Goal: Navigation & Orientation: Find specific page/section

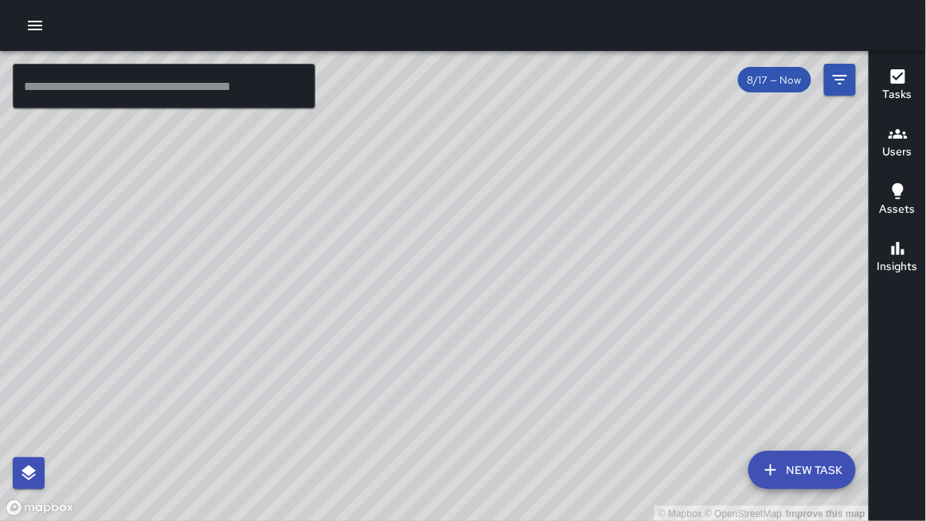
drag, startPoint x: 892, startPoint y: 150, endPoint x: 885, endPoint y: 151, distance: 8.0
click at [889, 151] on h6 "Users" at bounding box center [897, 152] width 29 height 18
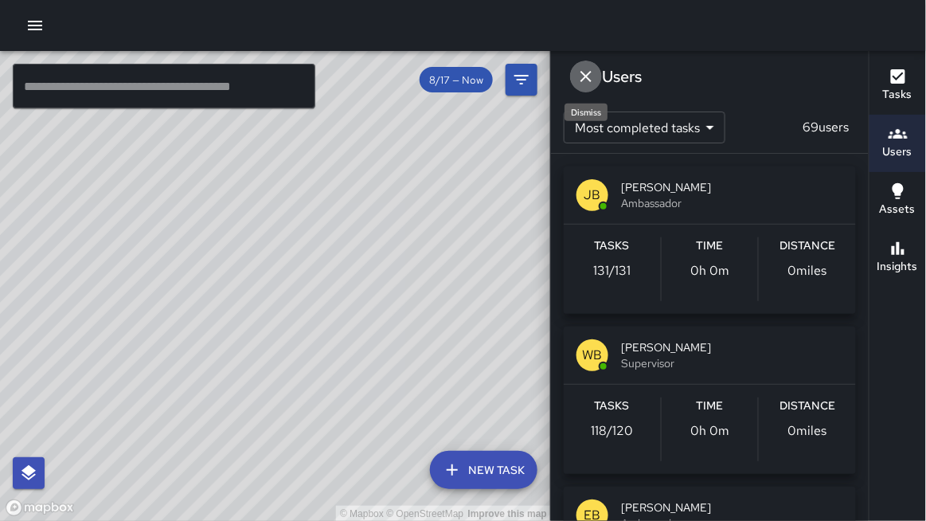
click at [582, 73] on icon "Dismiss" at bounding box center [585, 76] width 19 height 19
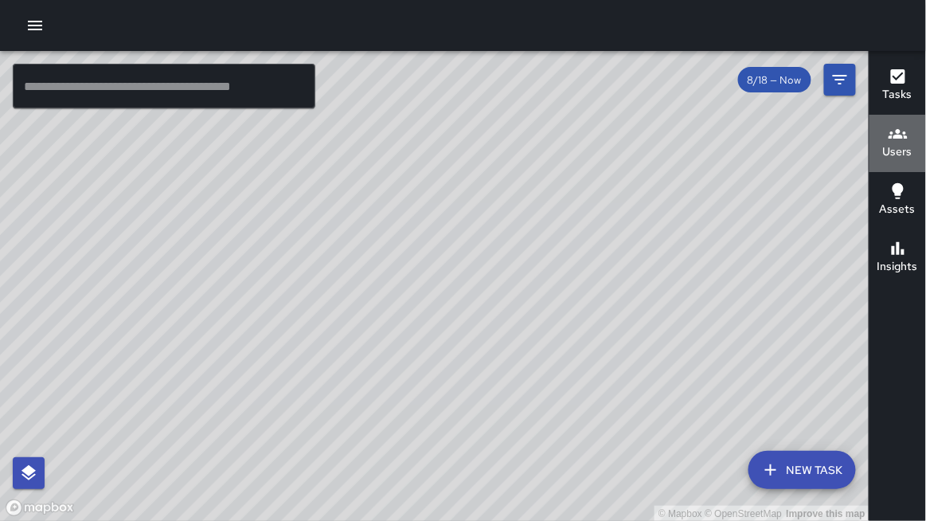
click at [877, 158] on button "Users" at bounding box center [897, 143] width 57 height 57
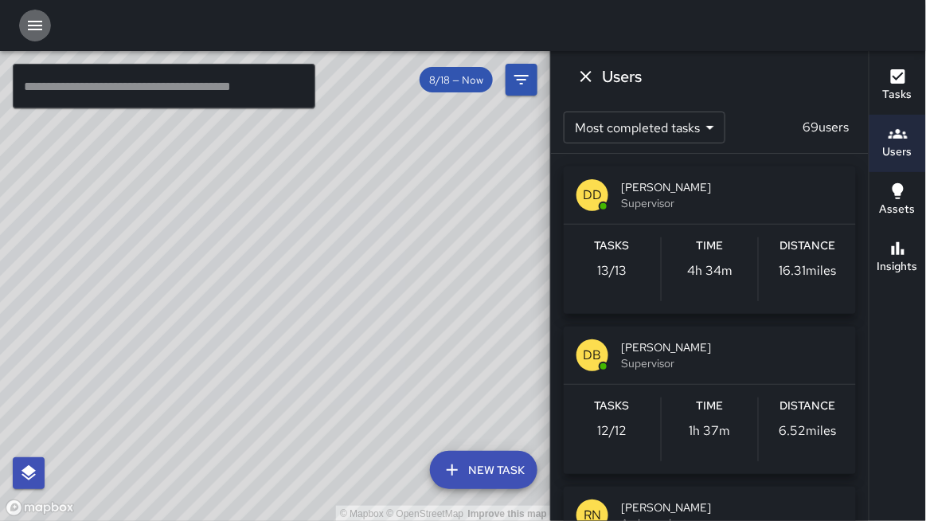
click at [33, 27] on icon "button" at bounding box center [34, 25] width 19 height 19
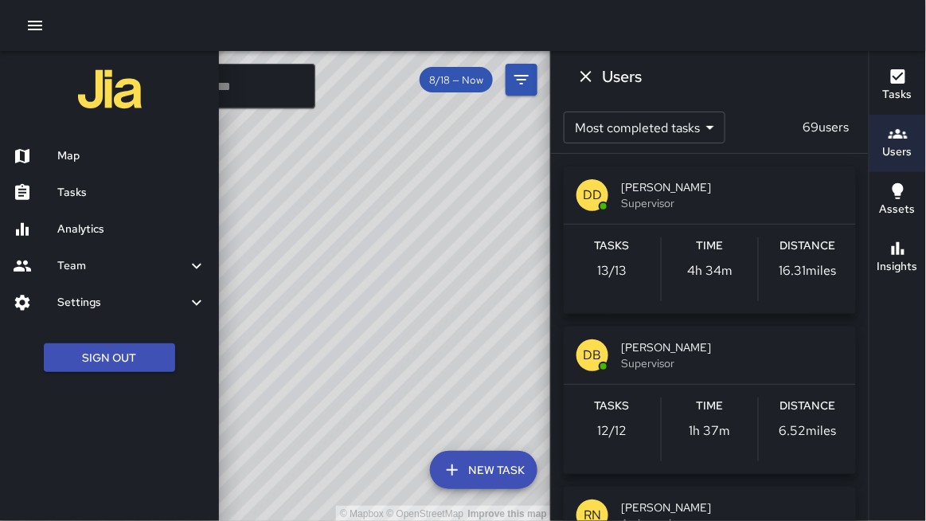
click at [113, 271] on h6 "Team" at bounding box center [122, 266] width 130 height 18
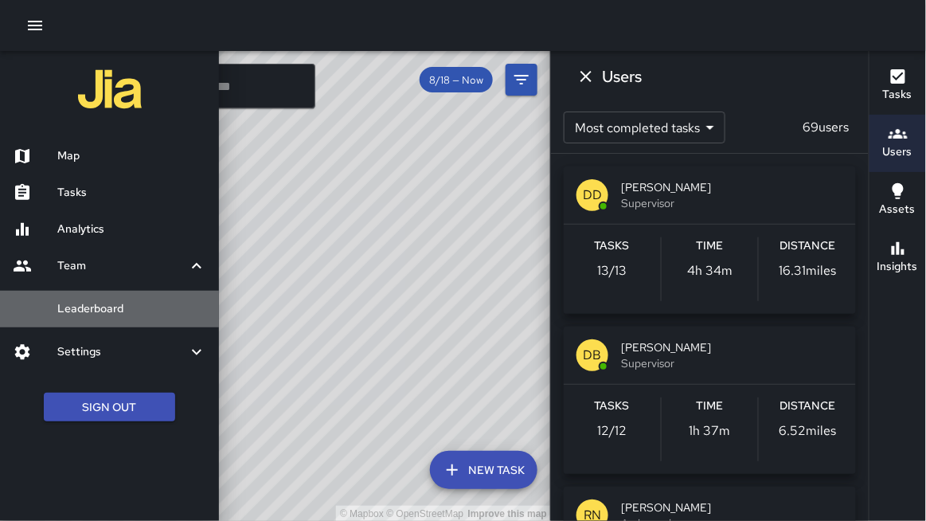
click at [135, 304] on h6 "Leaderboard" at bounding box center [131, 309] width 149 height 18
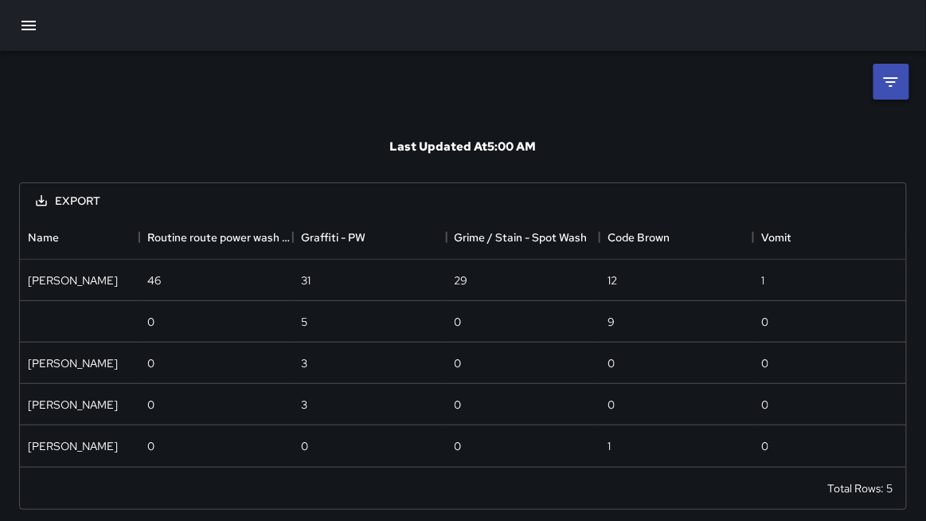
scroll to position [251, 887]
click at [880, 77] on li at bounding box center [891, 82] width 36 height 36
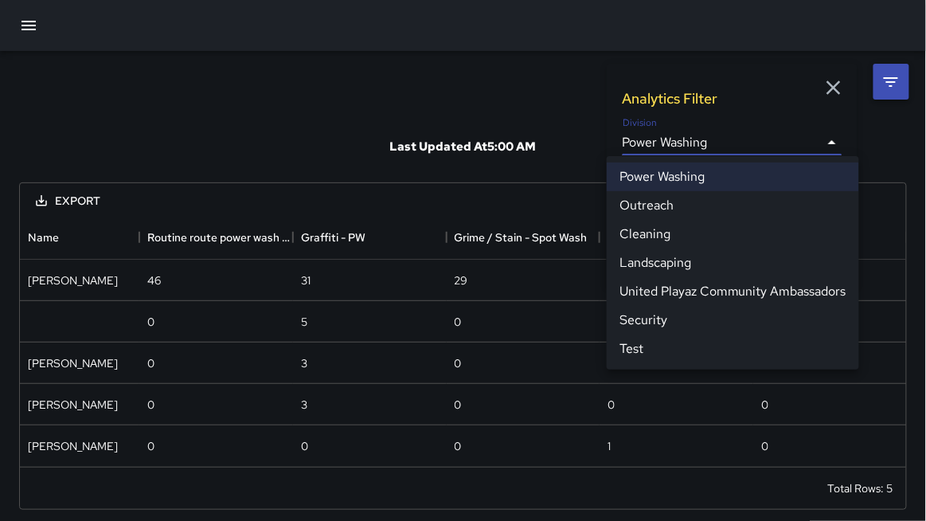
click at [682, 139] on body "**********" at bounding box center [463, 264] width 926 height 529
click at [655, 232] on li "Cleaning" at bounding box center [733, 234] width 252 height 29
type input "**********"
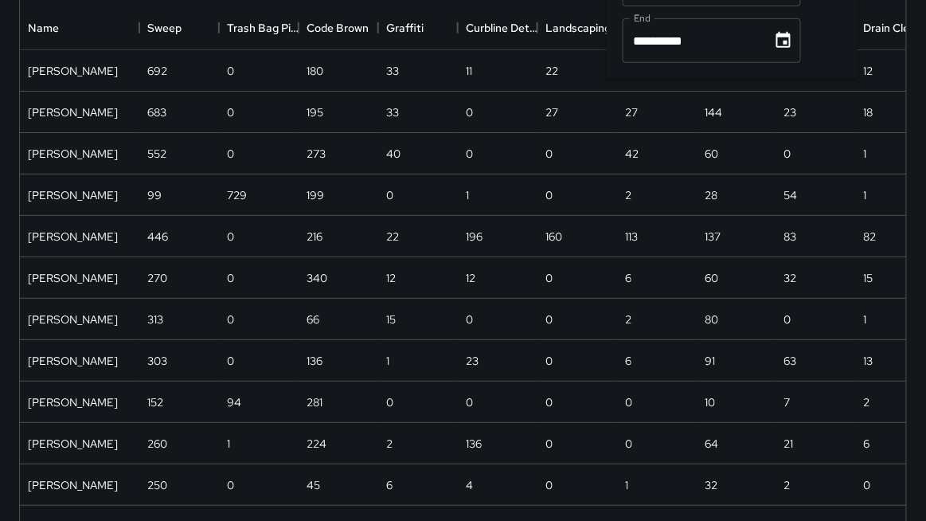
scroll to position [0, 0]
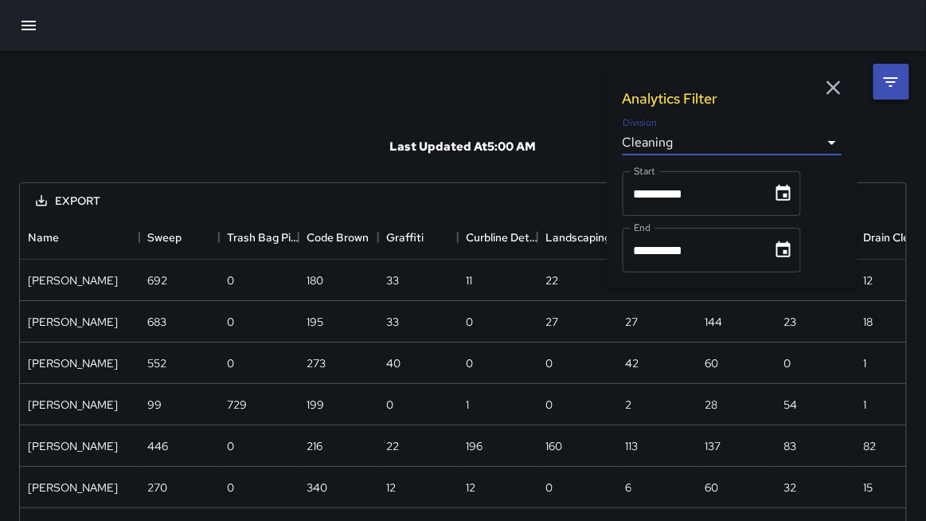
click at [33, 27] on icon "button" at bounding box center [28, 25] width 19 height 19
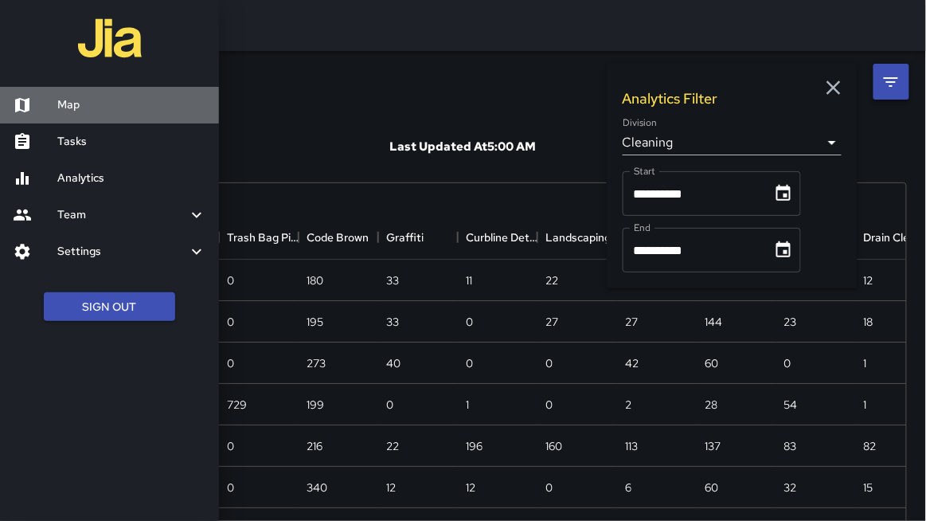
click at [69, 107] on h6 "Map" at bounding box center [131, 105] width 149 height 18
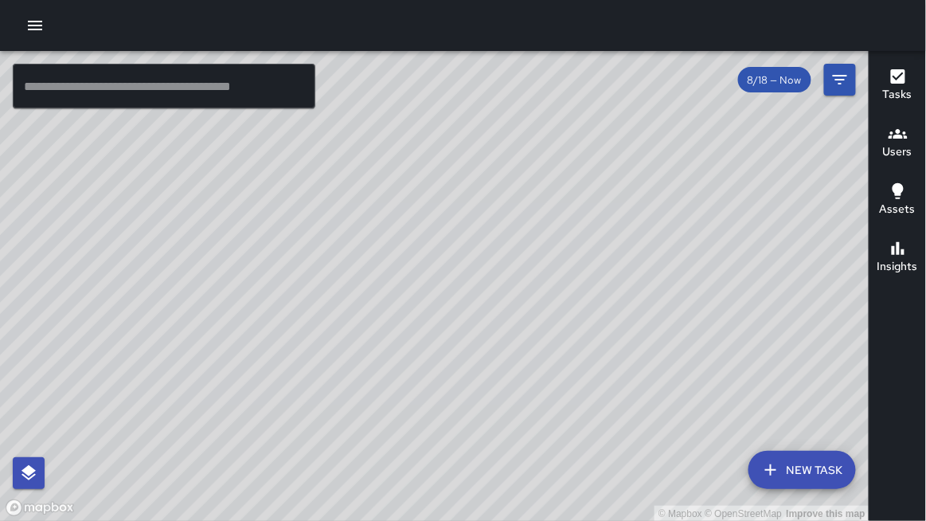
drag, startPoint x: 275, startPoint y: 204, endPoint x: 284, endPoint y: 219, distance: 17.5
click at [284, 219] on div "© Mapbox © OpenStreetMap Improve this map" at bounding box center [434, 286] width 869 height 471
drag, startPoint x: 537, startPoint y: 369, endPoint x: 494, endPoint y: 422, distance: 68.5
click at [494, 422] on div "© Mapbox © OpenStreetMap Improve this map" at bounding box center [434, 286] width 869 height 471
drag, startPoint x: 524, startPoint y: 368, endPoint x: 486, endPoint y: 467, distance: 105.9
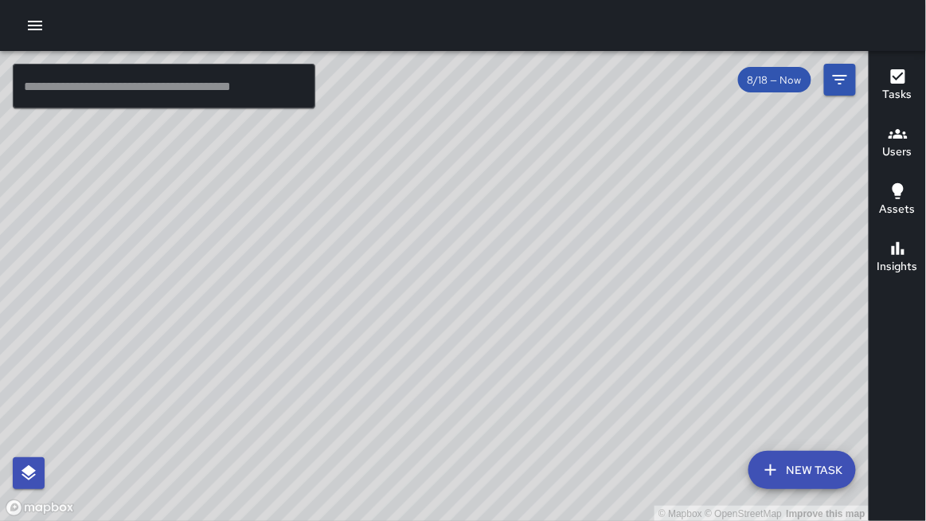
click at [486, 467] on div "© Mapbox © OpenStreetMap Improve this map" at bounding box center [434, 286] width 869 height 471
drag, startPoint x: 610, startPoint y: 178, endPoint x: 575, endPoint y: 210, distance: 47.9
click at [580, 210] on div "© Mapbox © OpenStreetMap Improve this map" at bounding box center [434, 286] width 869 height 471
drag, startPoint x: 433, startPoint y: 264, endPoint x: 491, endPoint y: 389, distance: 137.8
click at [492, 388] on div "© Mapbox © OpenStreetMap Improve this map" at bounding box center [434, 286] width 869 height 471
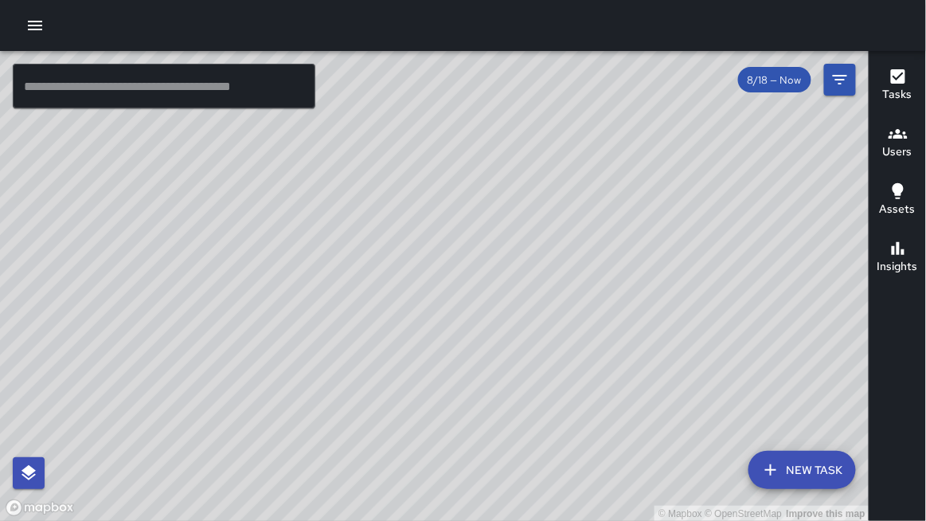
drag, startPoint x: 491, startPoint y: 389, endPoint x: 468, endPoint y: 242, distance: 148.3
click at [468, 242] on div "© Mapbox © OpenStreetMap Improve this map" at bounding box center [434, 286] width 869 height 471
click at [494, 304] on div "© Mapbox © OpenStreetMap Improve this map" at bounding box center [434, 286] width 869 height 471
click at [41, 25] on icon "button" at bounding box center [35, 26] width 14 height 10
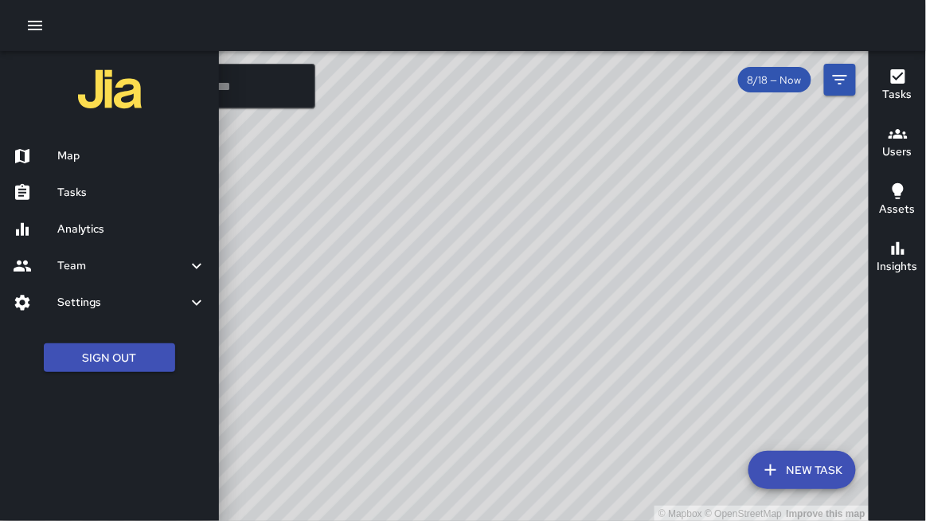
click at [119, 255] on div "Team" at bounding box center [109, 266] width 219 height 37
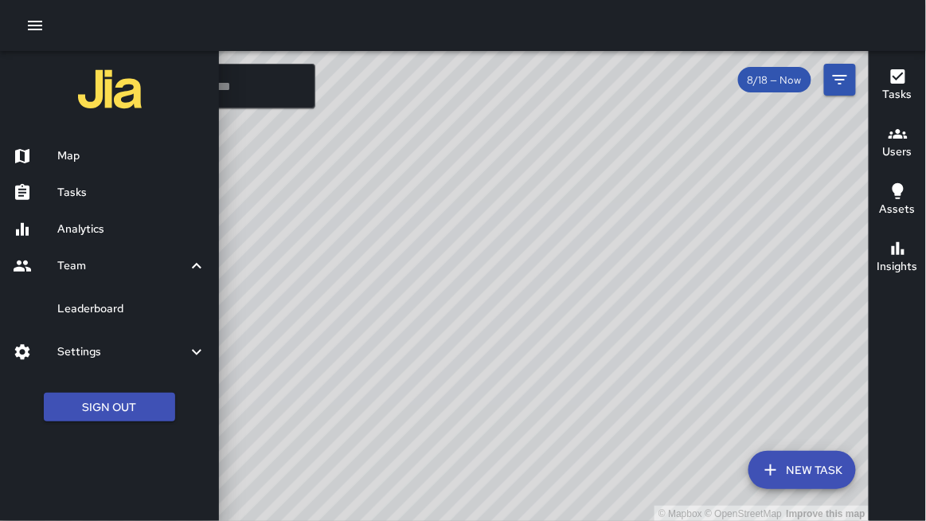
click at [113, 303] on h6 "Leaderboard" at bounding box center [131, 309] width 149 height 18
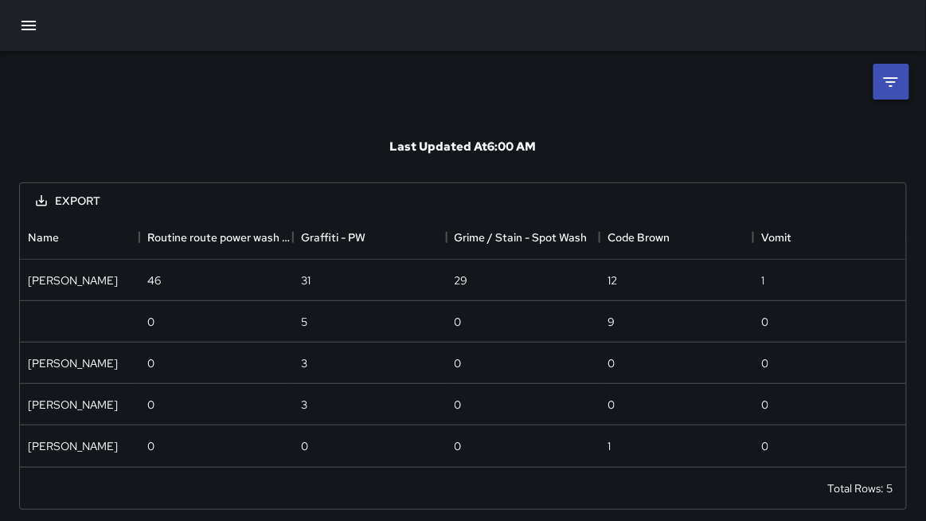
scroll to position [251, 887]
click at [27, 25] on icon "button" at bounding box center [28, 26] width 14 height 10
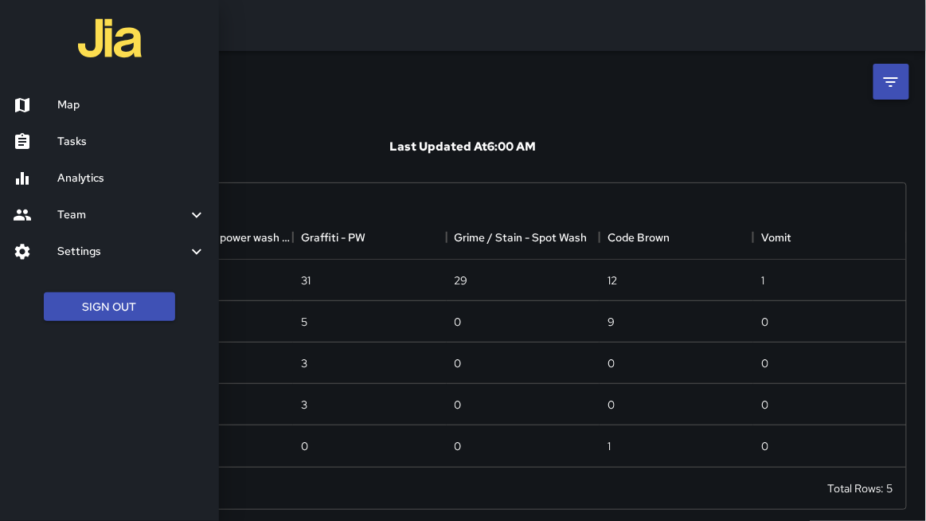
click at [414, 170] on div at bounding box center [463, 260] width 926 height 521
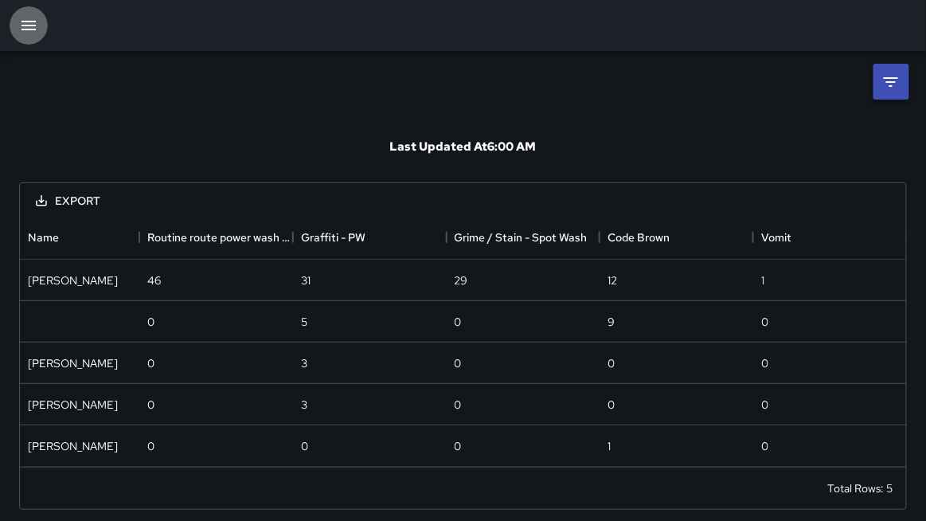
click at [41, 35] on button "button" at bounding box center [29, 25] width 38 height 38
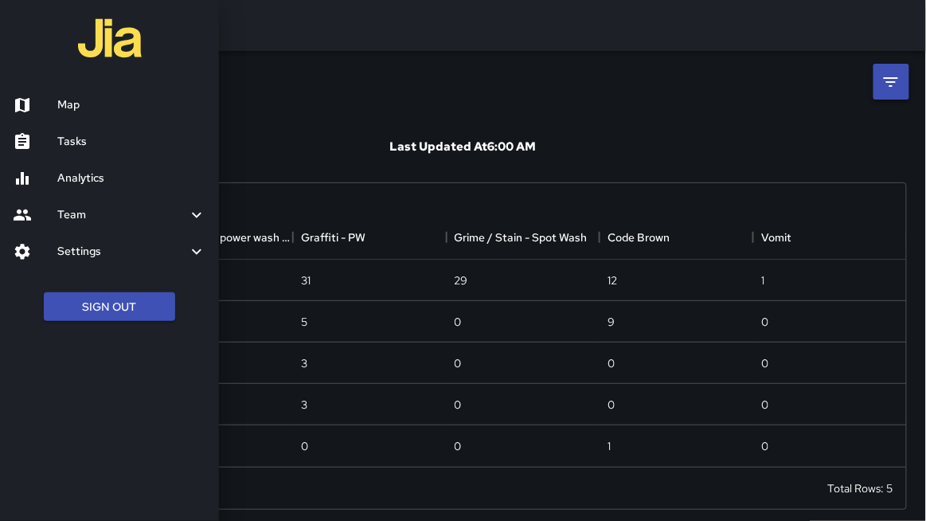
click at [61, 97] on h6 "Map" at bounding box center [131, 105] width 149 height 18
